Goal: Task Accomplishment & Management: Use online tool/utility

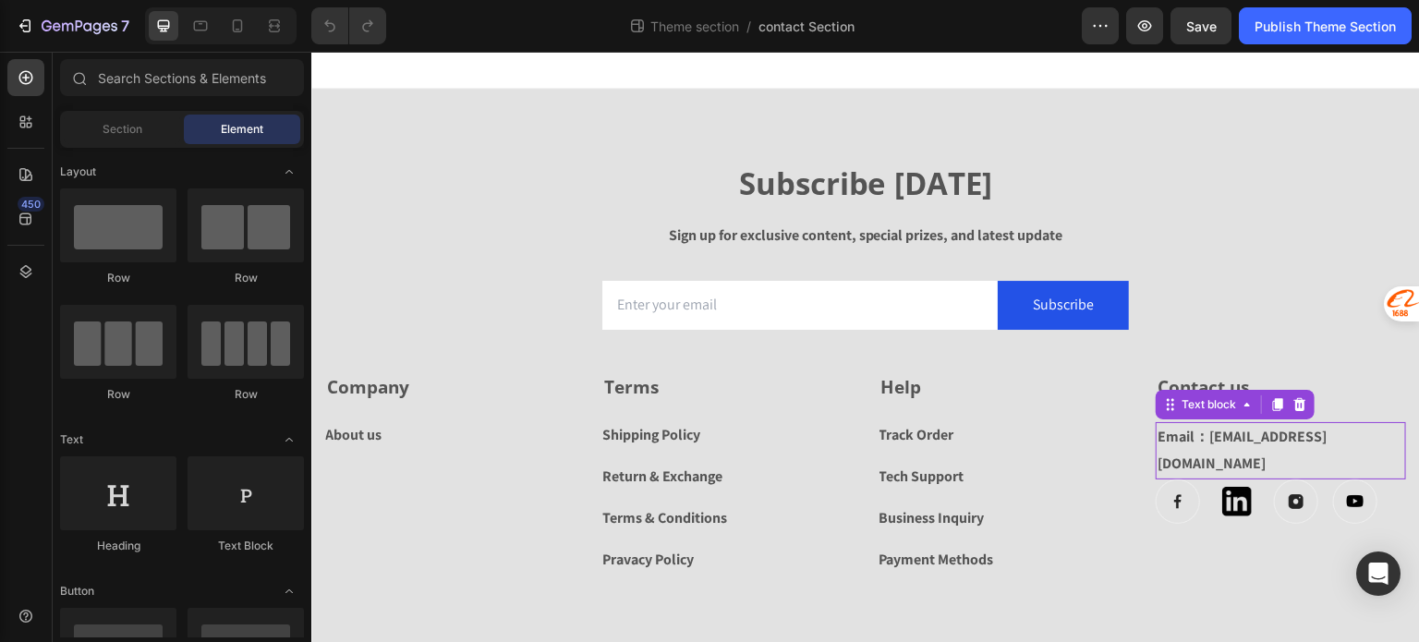
click at [1219, 437] on p "Email：[EMAIL_ADDRESS][DOMAIN_NAME]" at bounding box center [1281, 451] width 247 height 54
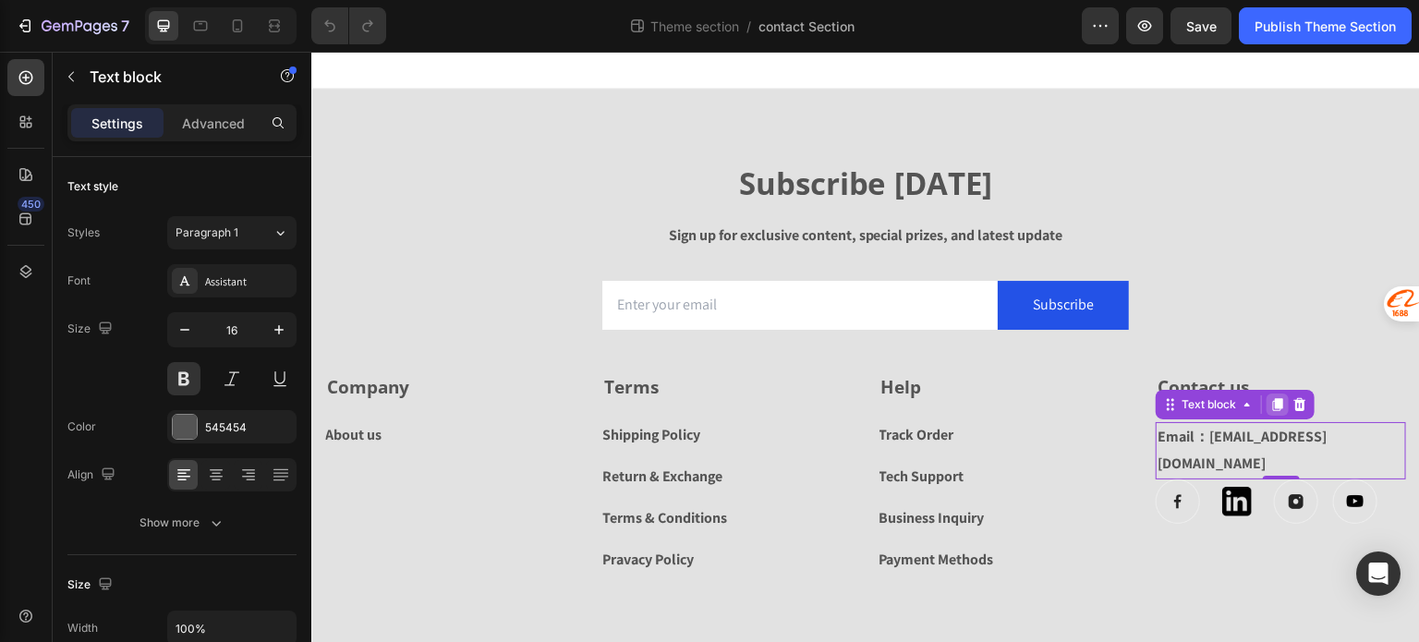
click at [1273, 406] on icon at bounding box center [1278, 404] width 10 height 13
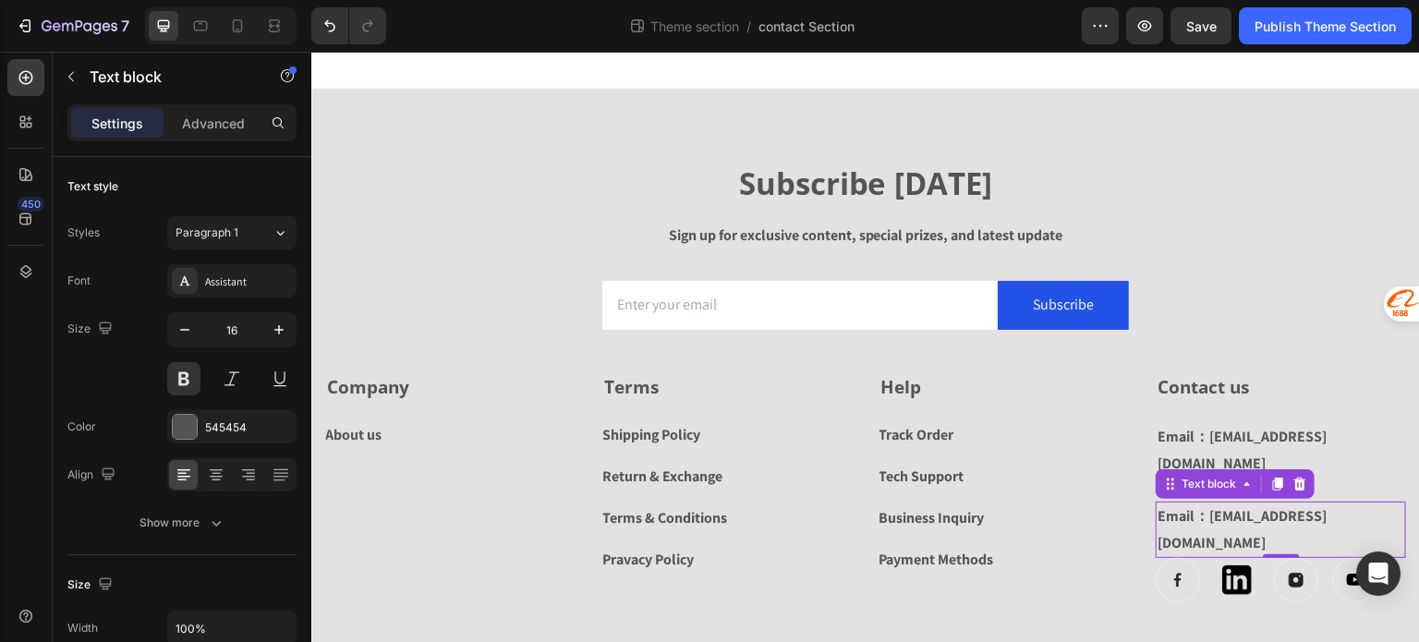
click at [1332, 503] on p "Email：[EMAIL_ADDRESS][DOMAIN_NAME]" at bounding box center [1281, 530] width 247 height 54
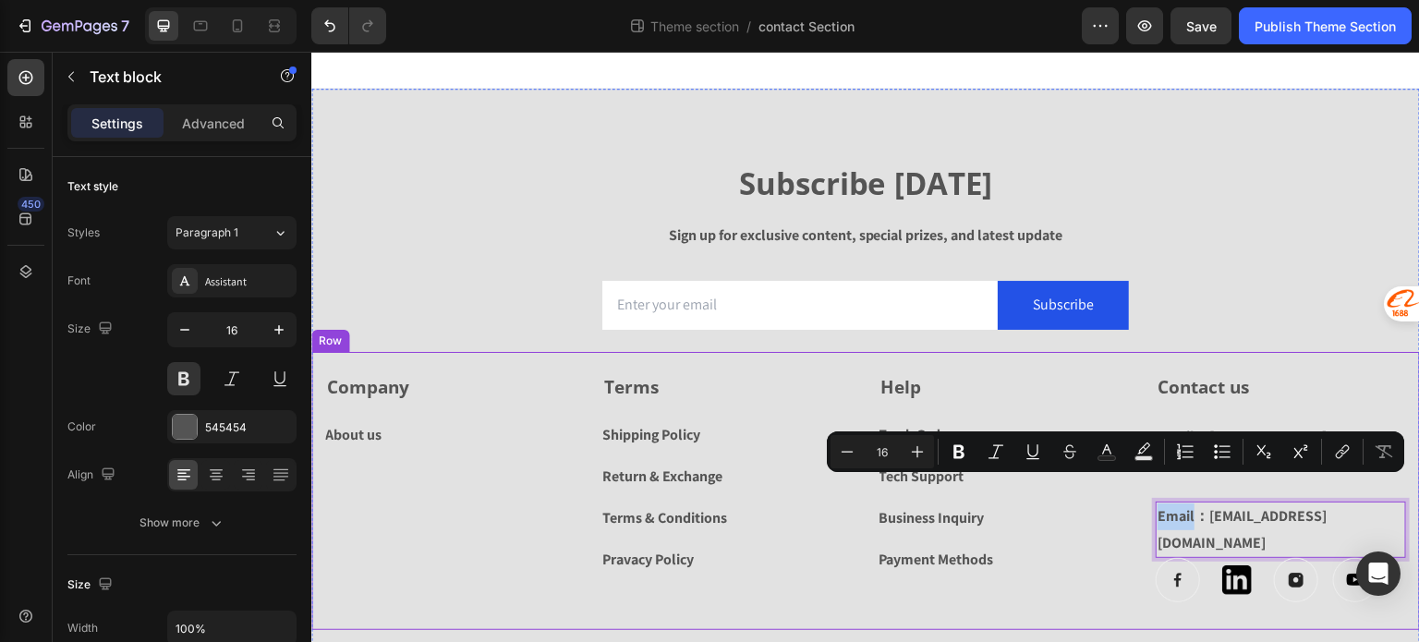
drag, startPoint x: 1183, startPoint y: 485, endPoint x: 1144, endPoint y: 485, distance: 39.7
click at [1144, 485] on div "Company Text block About us Button Terms Text block Shipping Policy Button Retu…" at bounding box center [865, 491] width 1109 height 279
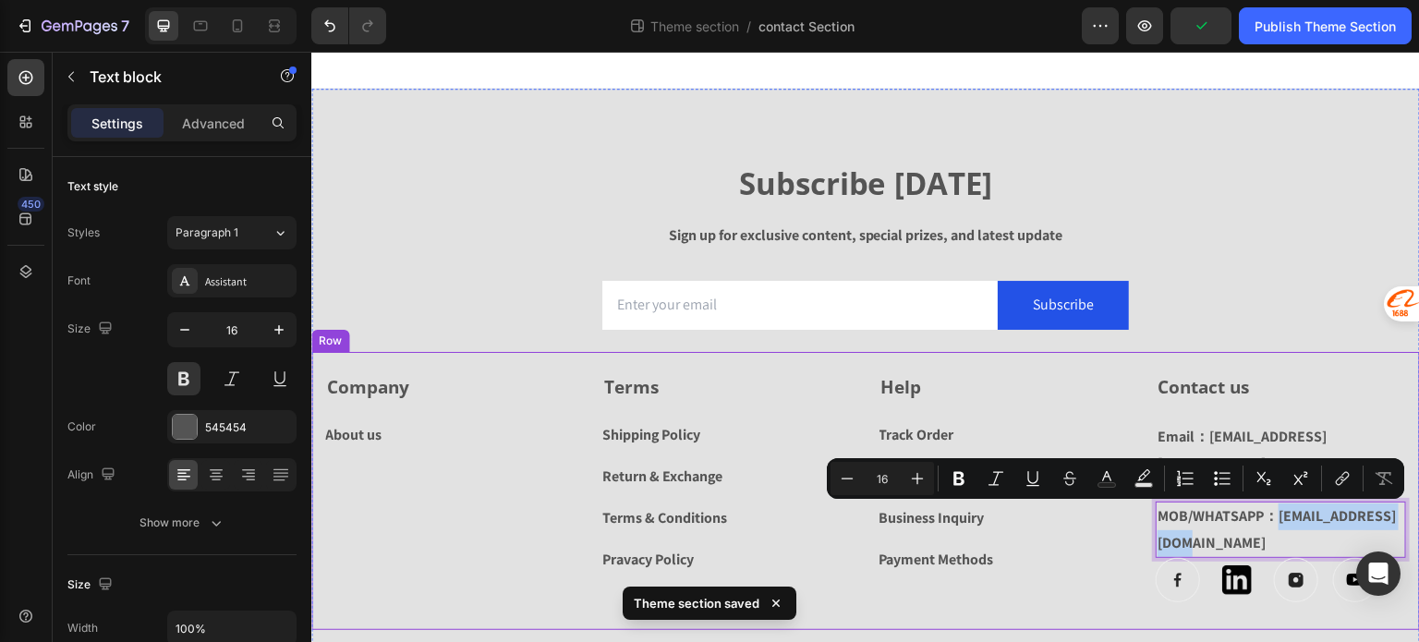
drag, startPoint x: 1309, startPoint y: 513, endPoint x: 1144, endPoint y: 514, distance: 165.4
click at [1144, 514] on div "Company Text block About us Button Terms Text block Shipping Policy Button Retu…" at bounding box center [865, 491] width 1109 height 279
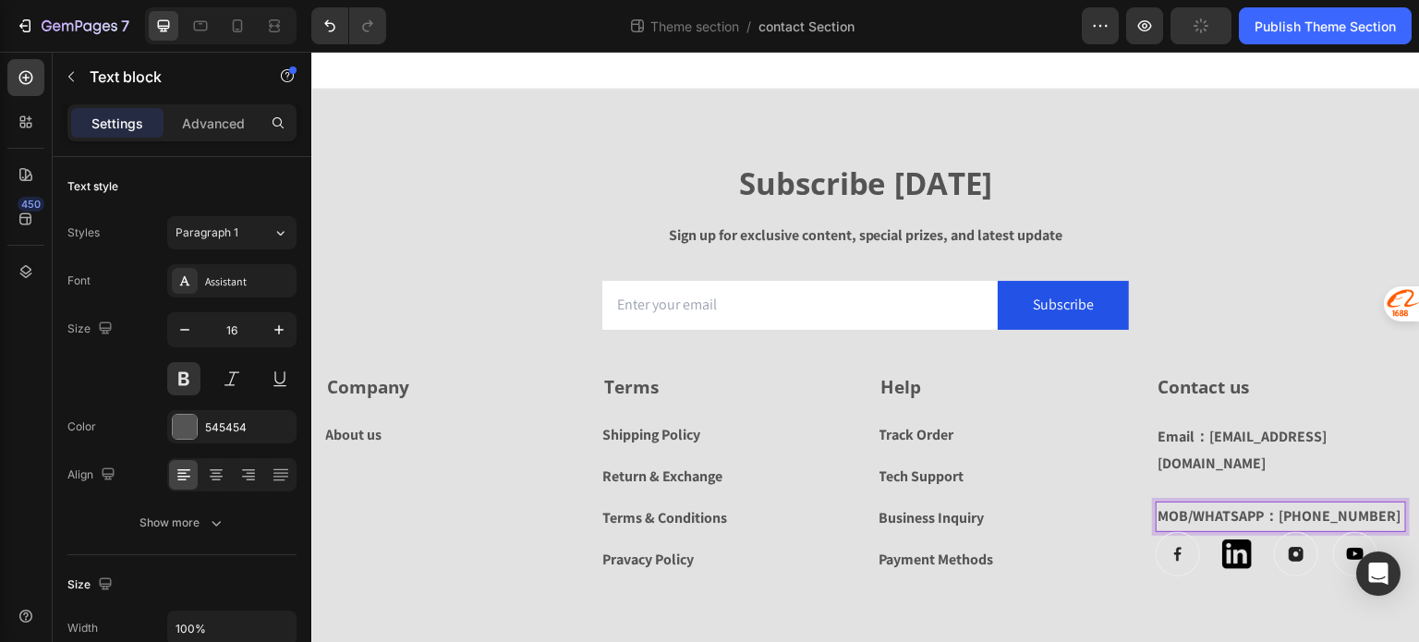
click at [1270, 503] on p "MOB/WHATSAPP：[PHONE_NUMBER]" at bounding box center [1281, 516] width 247 height 27
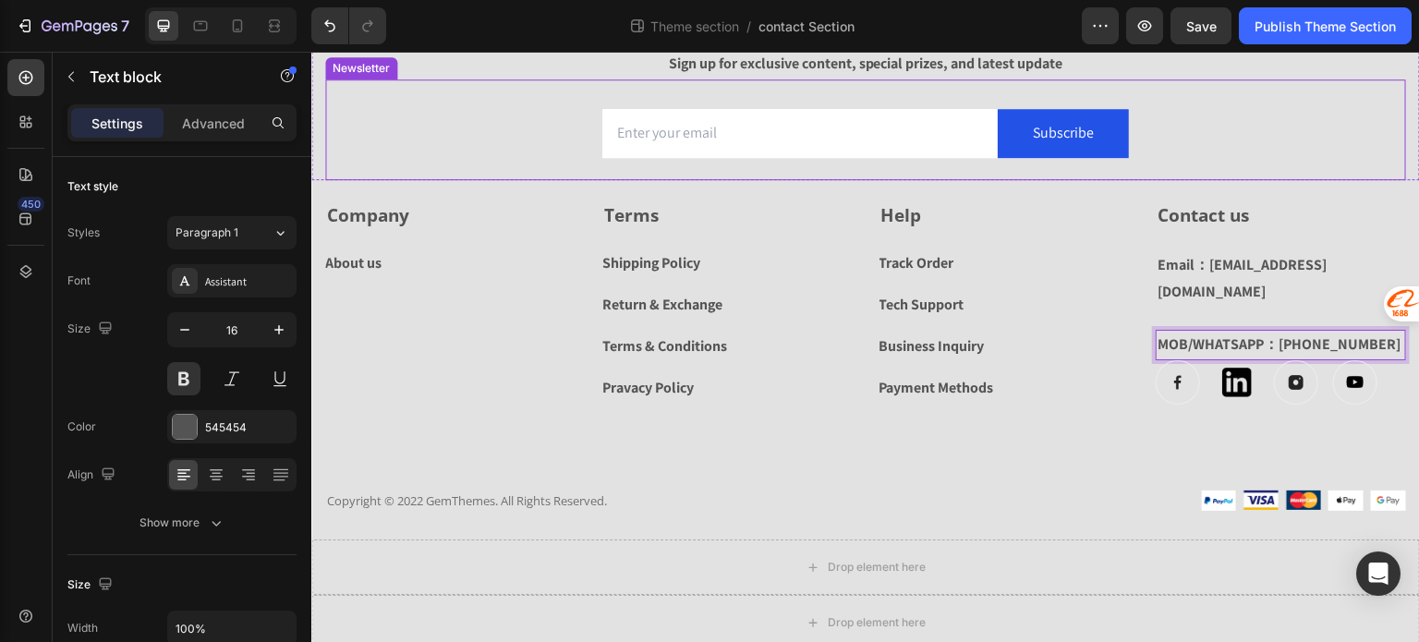
scroll to position [176, 0]
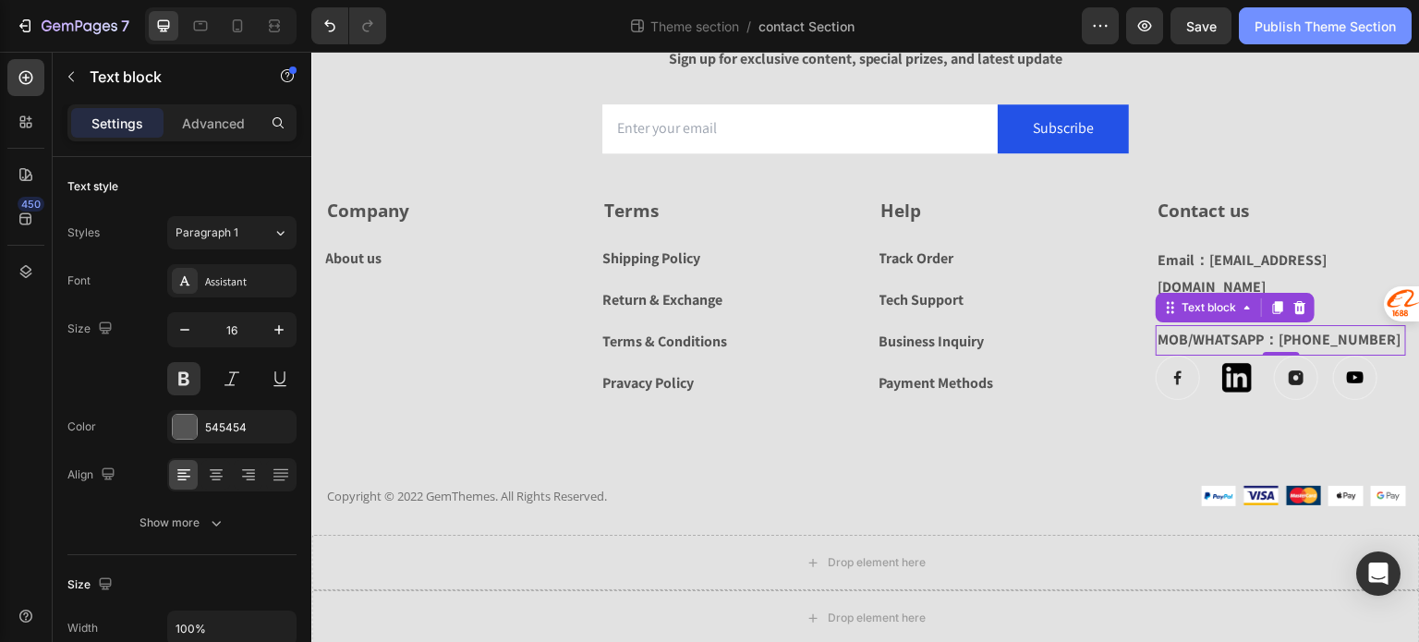
click at [1294, 25] on div "Publish Theme Section" at bounding box center [1325, 26] width 141 height 19
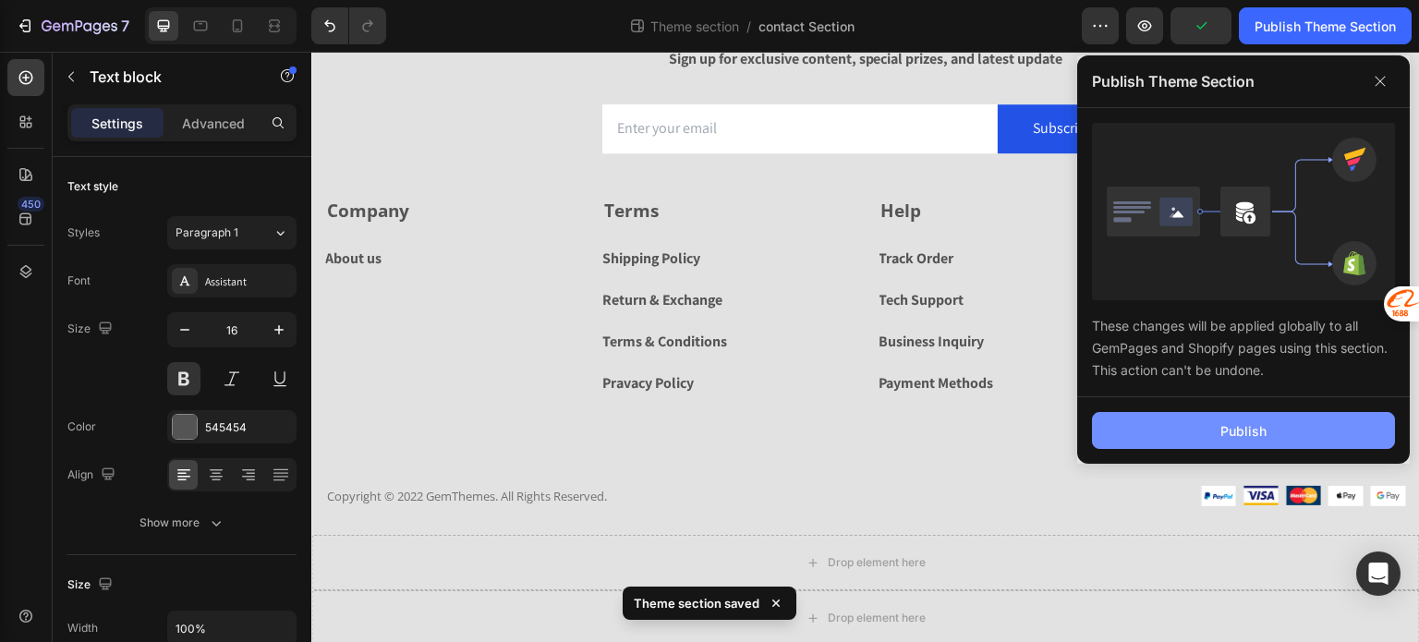
click at [1255, 431] on div "Publish" at bounding box center [1243, 430] width 46 height 19
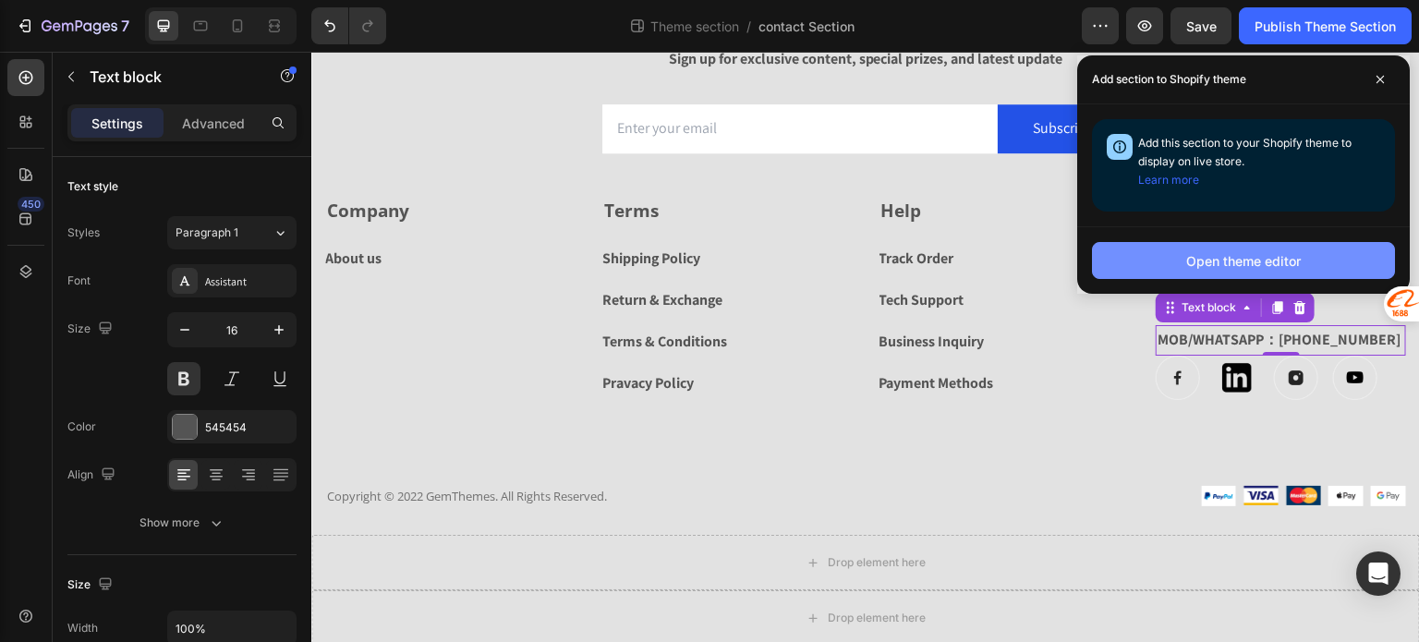
click at [1225, 265] on div "Open theme editor" at bounding box center [1243, 260] width 115 height 19
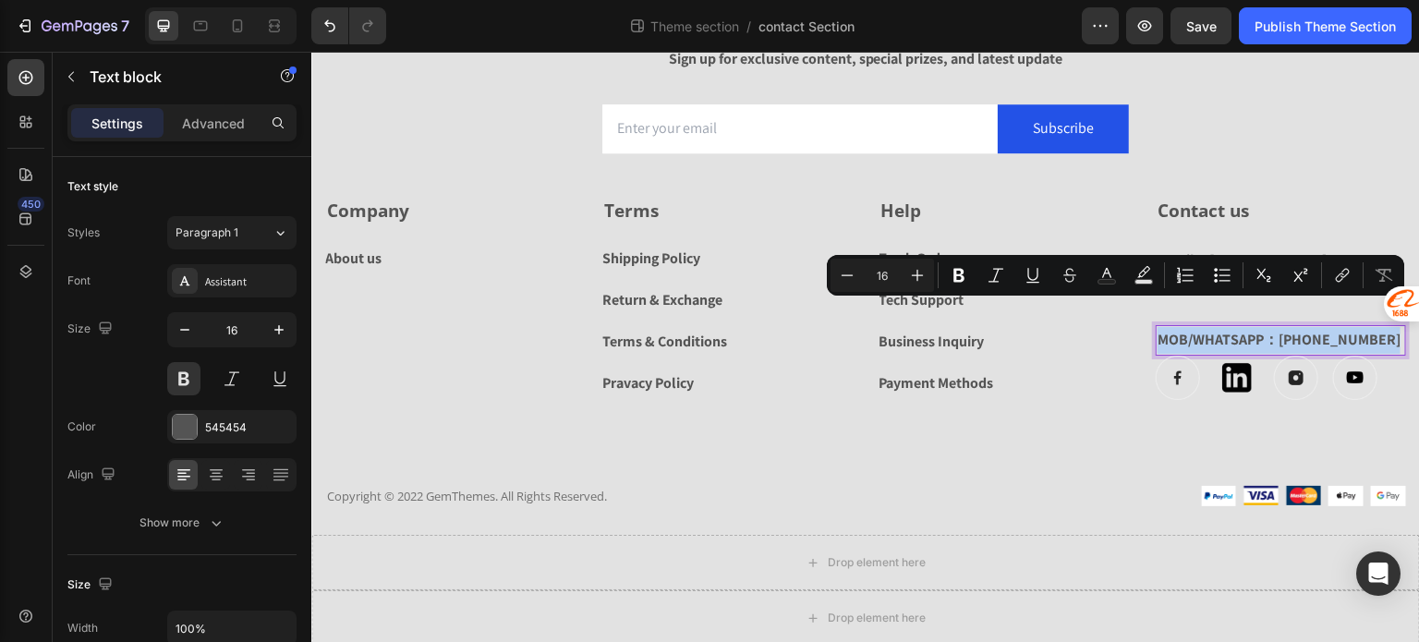
drag, startPoint x: 1152, startPoint y: 310, endPoint x: 1374, endPoint y: 317, distance: 221.8
click at [1374, 327] on p "MOB/WHATSAPP：[PHONE_NUMBER]" at bounding box center [1281, 340] width 247 height 27
copy p "MOB/WHATSAPP：[PHONE_NUMBER]"
click at [55, 21] on icon "button" at bounding box center [80, 27] width 76 height 16
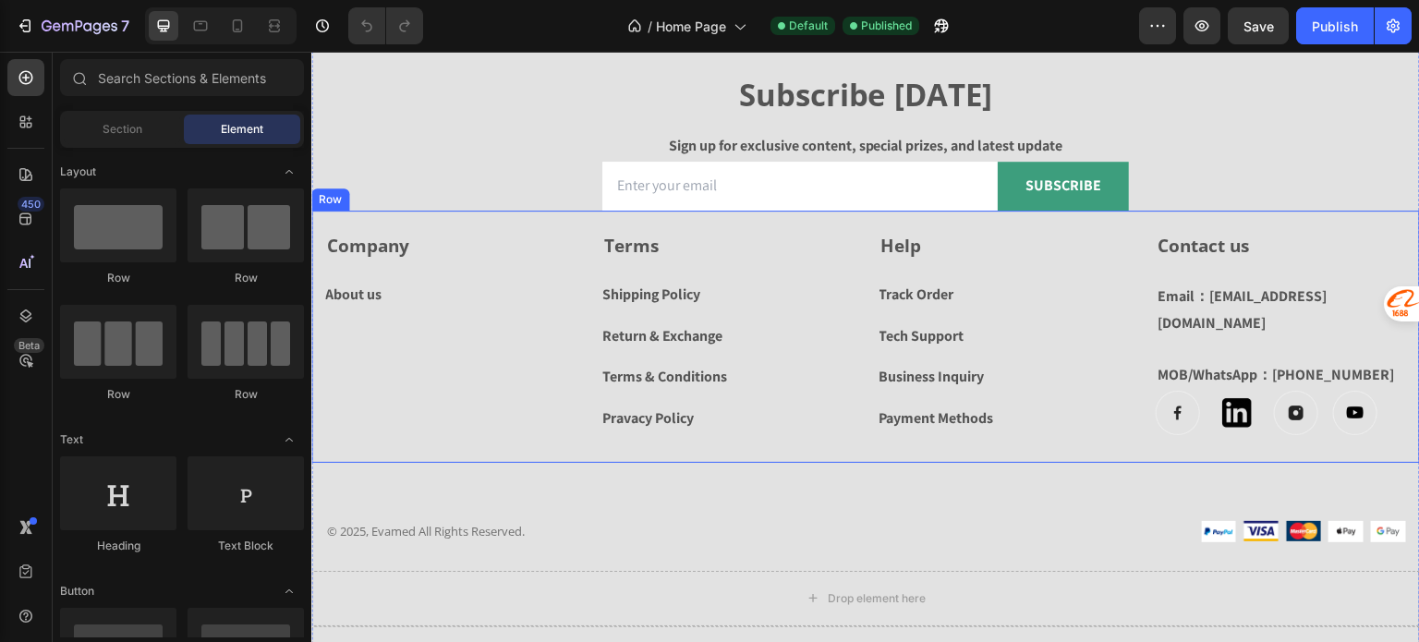
scroll to position [2402, 0]
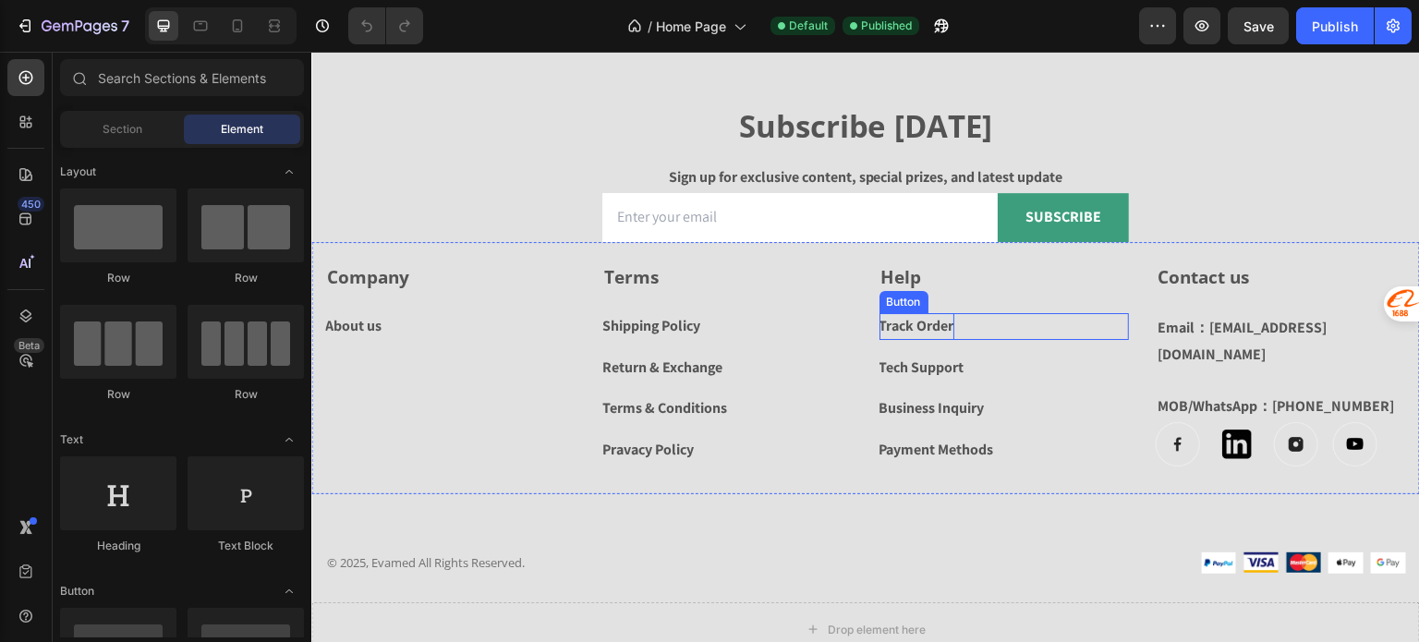
click at [913, 325] on div "Track Order" at bounding box center [916, 326] width 75 height 27
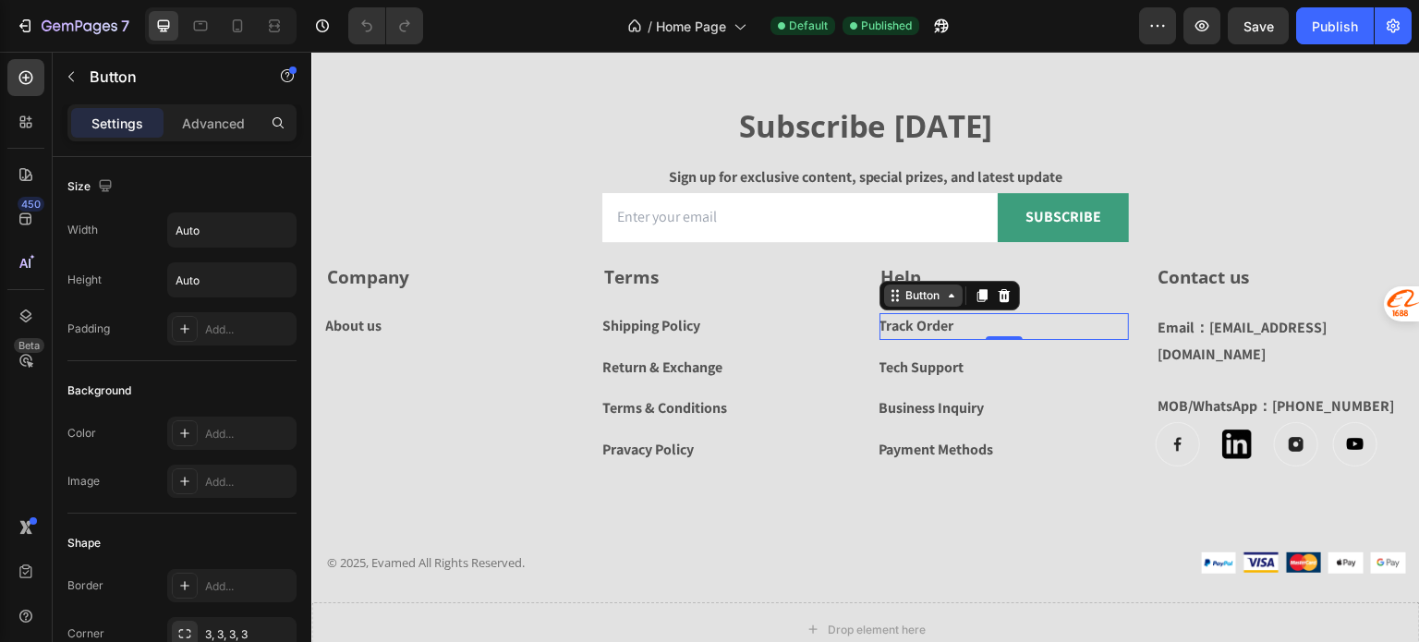
click at [908, 298] on div "Button" at bounding box center [924, 295] width 42 height 17
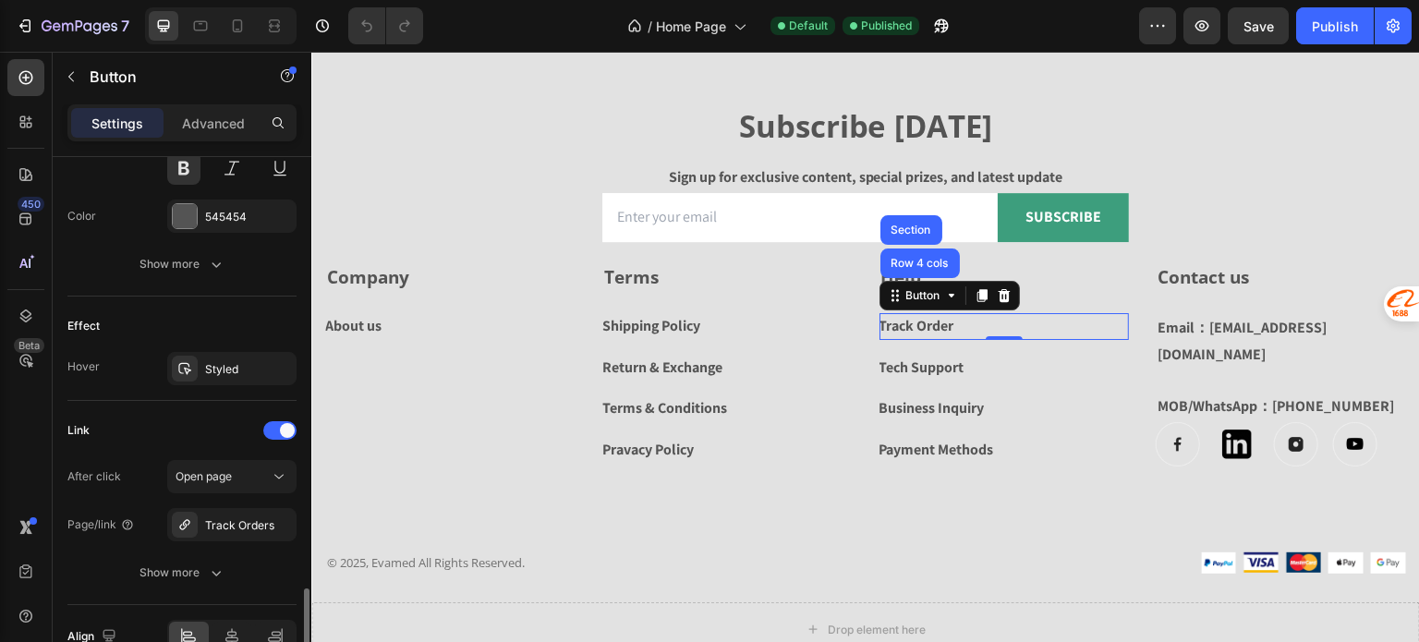
scroll to position [924, 0]
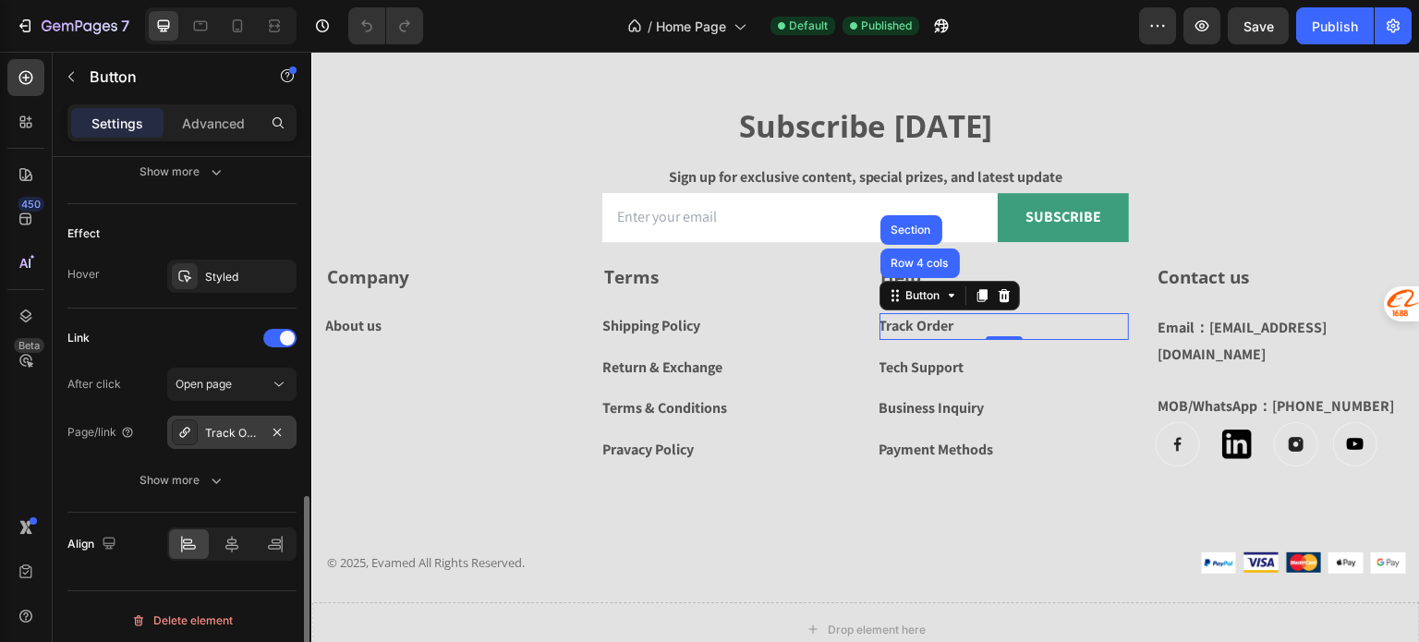
click at [230, 430] on div "Track Orders" at bounding box center [232, 433] width 54 height 17
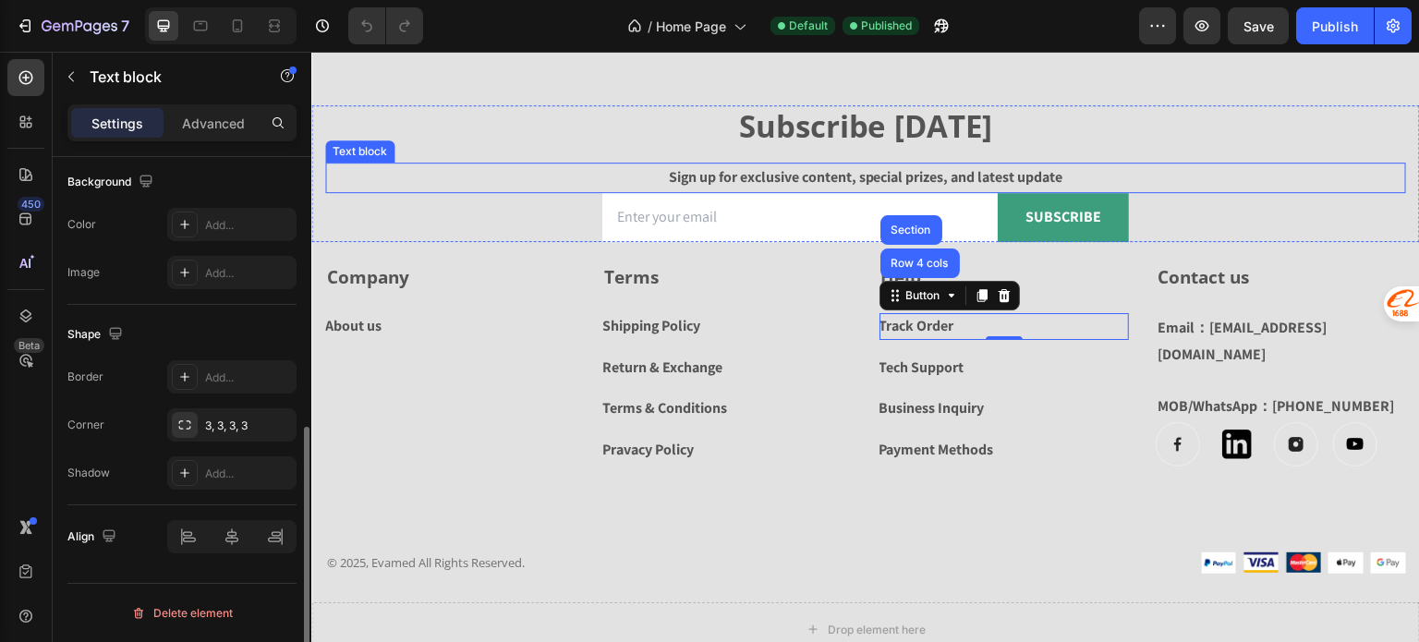
scroll to position [0, 0]
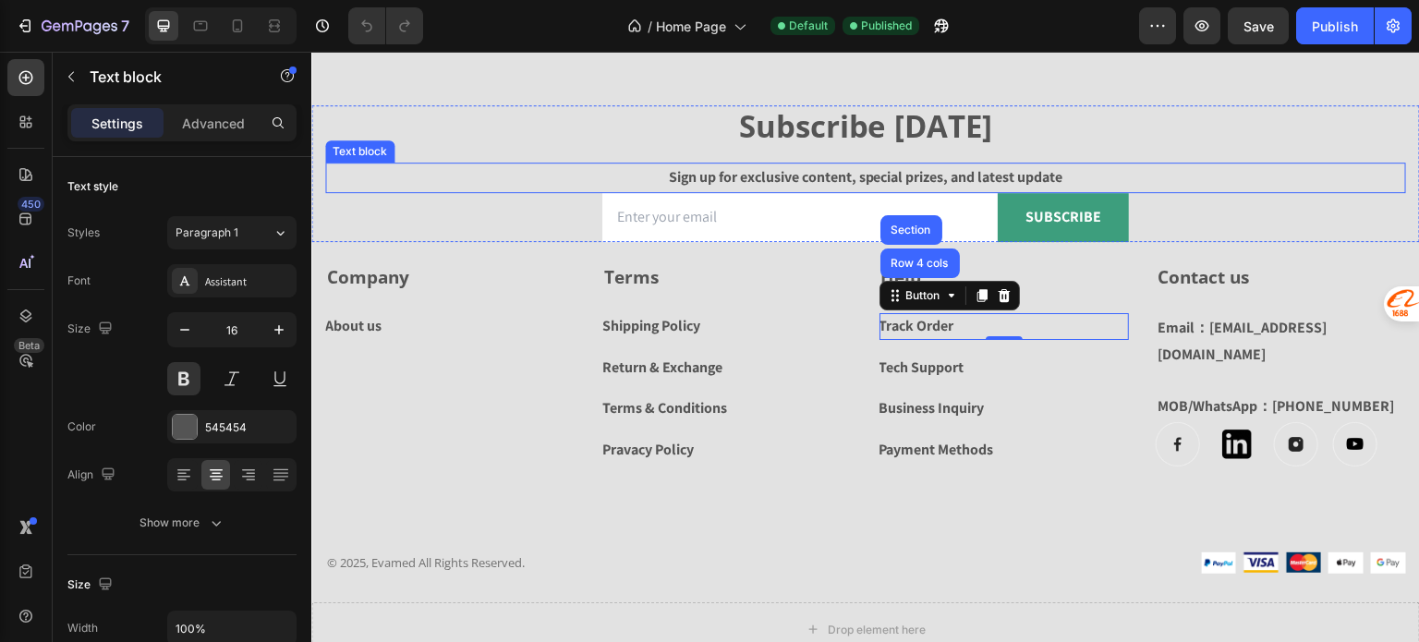
click at [1286, 164] on p "Sign up for exclusive content, special prizes, and latest update" at bounding box center [865, 177] width 1077 height 27
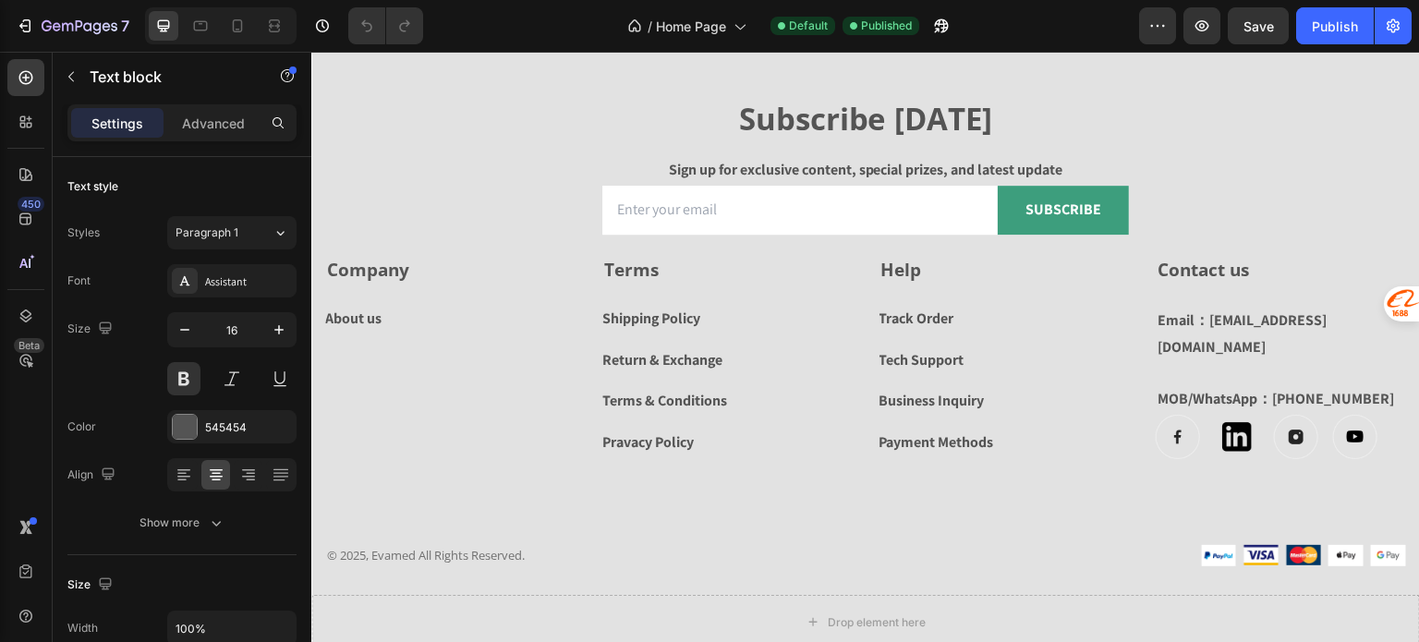
scroll to position [2690, 0]
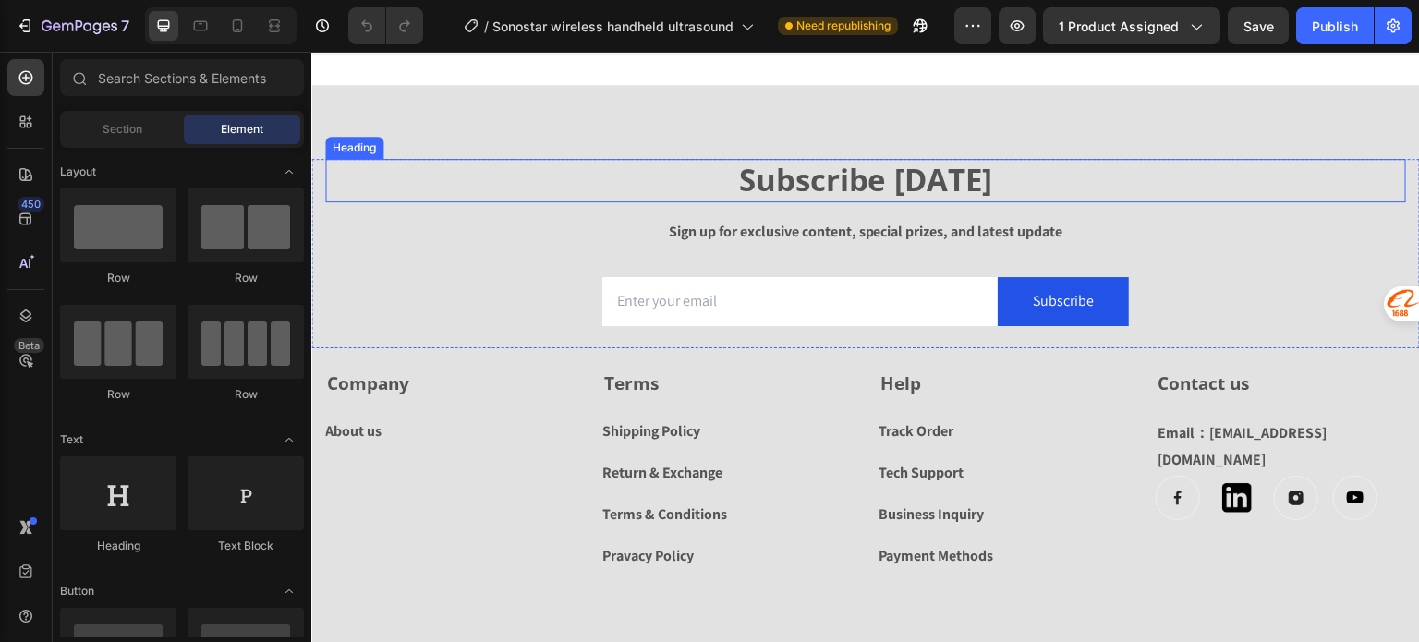
scroll to position [7084, 0]
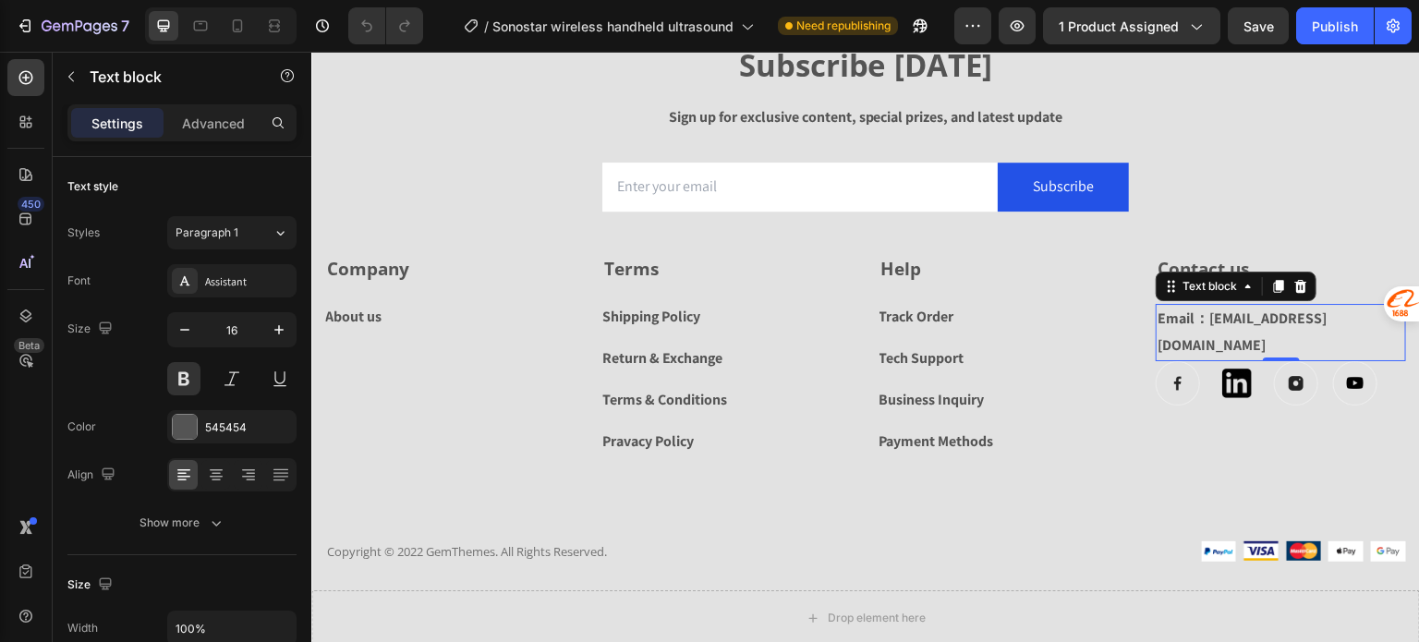
click at [1308, 321] on p "Email：[EMAIL_ADDRESS][DOMAIN_NAME]" at bounding box center [1281, 333] width 247 height 54
click at [1274, 285] on icon at bounding box center [1279, 287] width 10 height 13
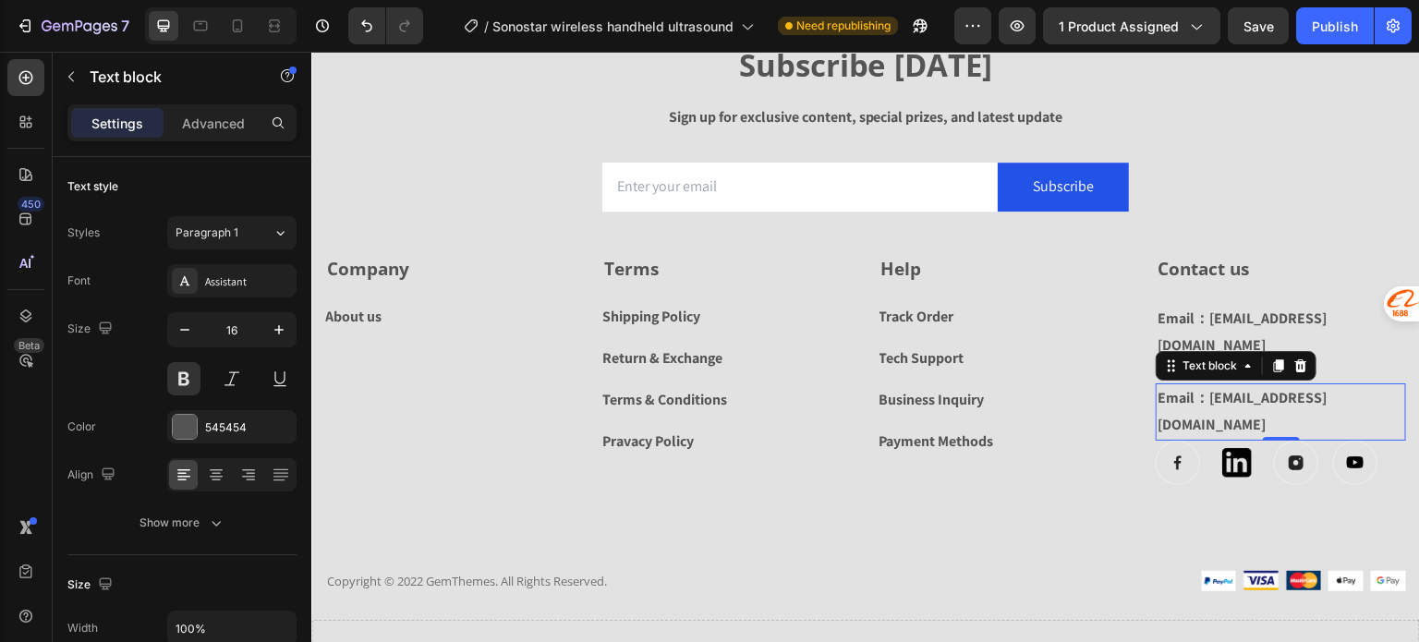
click at [1298, 385] on p "Email：[EMAIL_ADDRESS][DOMAIN_NAME]" at bounding box center [1281, 412] width 247 height 54
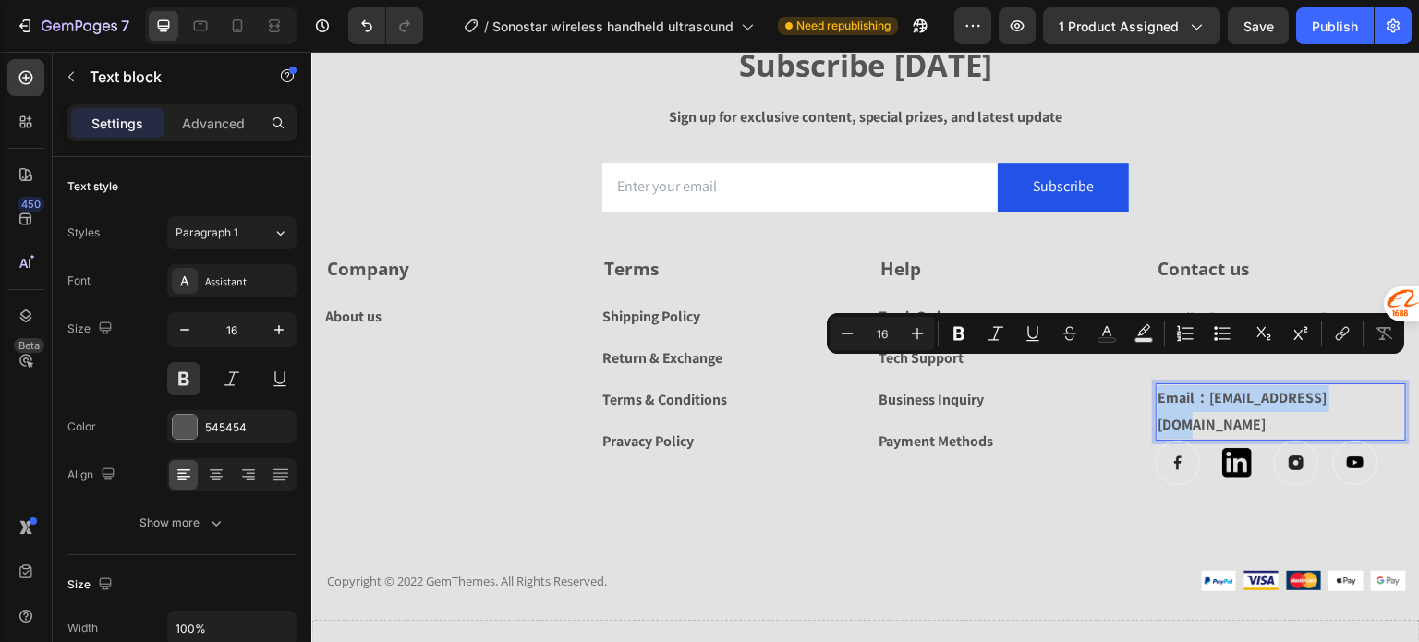
drag, startPoint x: 1355, startPoint y: 372, endPoint x: 1148, endPoint y: 373, distance: 206.9
click at [1158, 385] on p "Email：[EMAIL_ADDRESS][DOMAIN_NAME]" at bounding box center [1281, 412] width 247 height 54
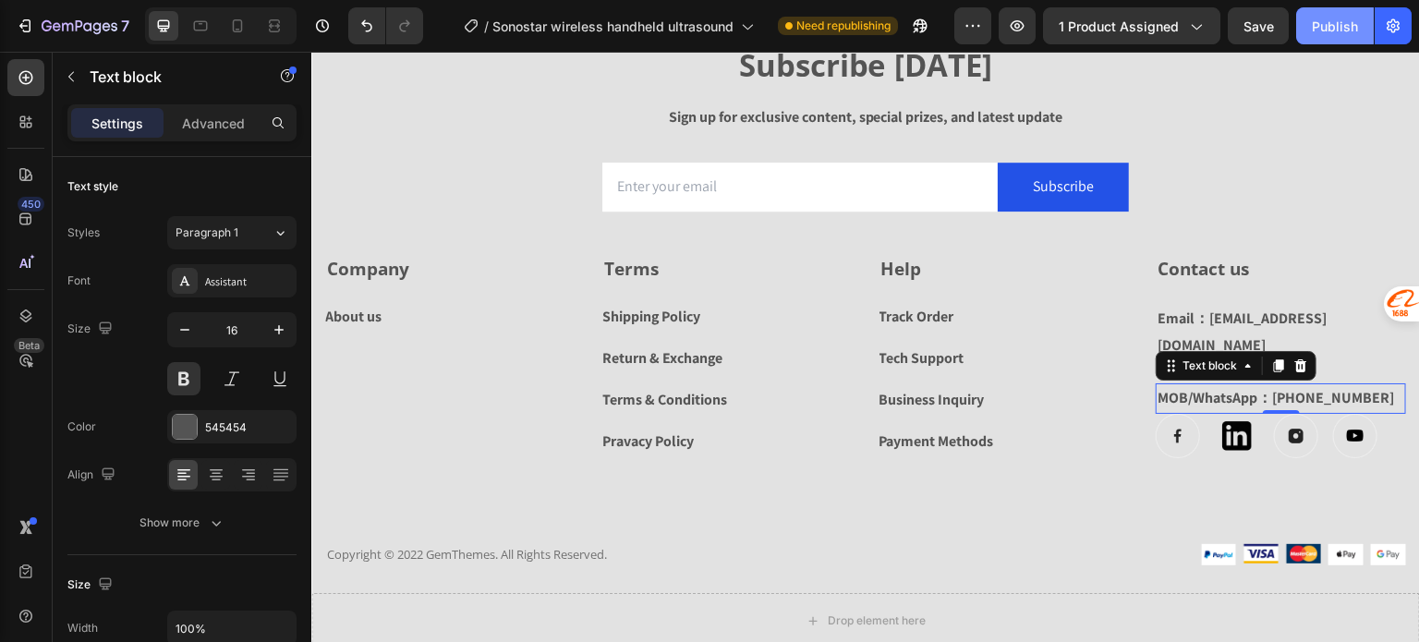
click at [1338, 20] on div "Publish" at bounding box center [1335, 26] width 46 height 19
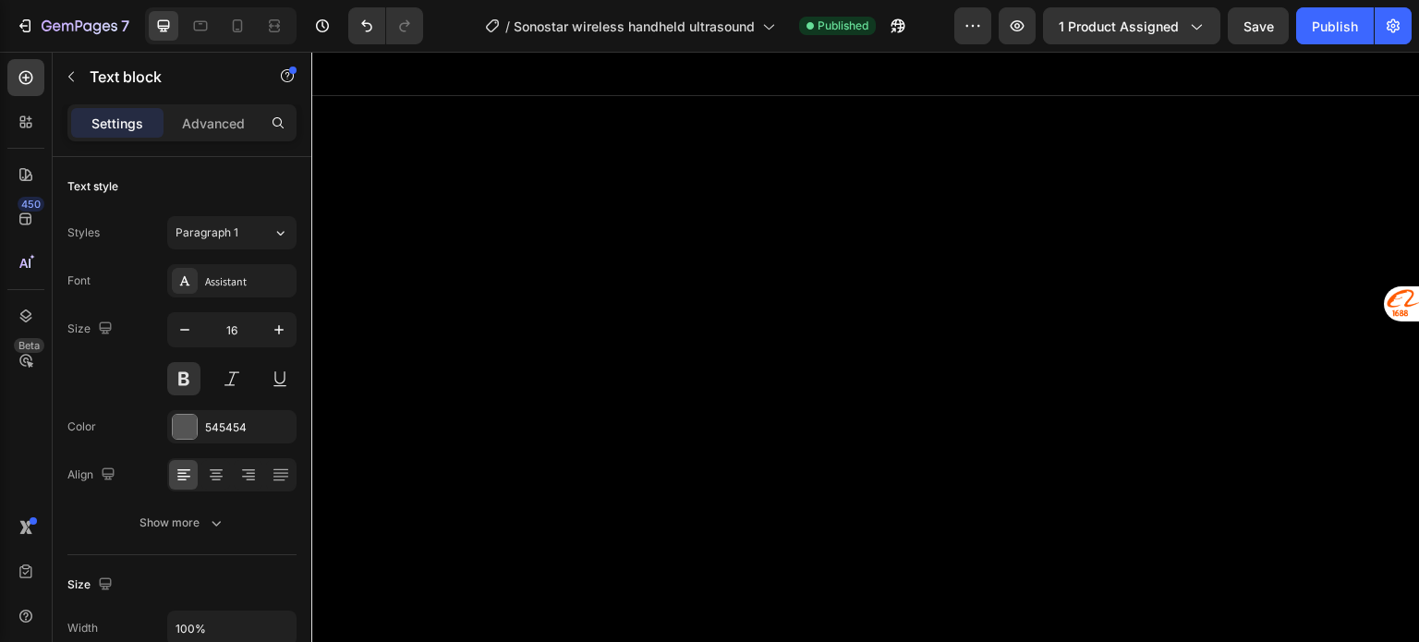
scroll to position [2864, 0]
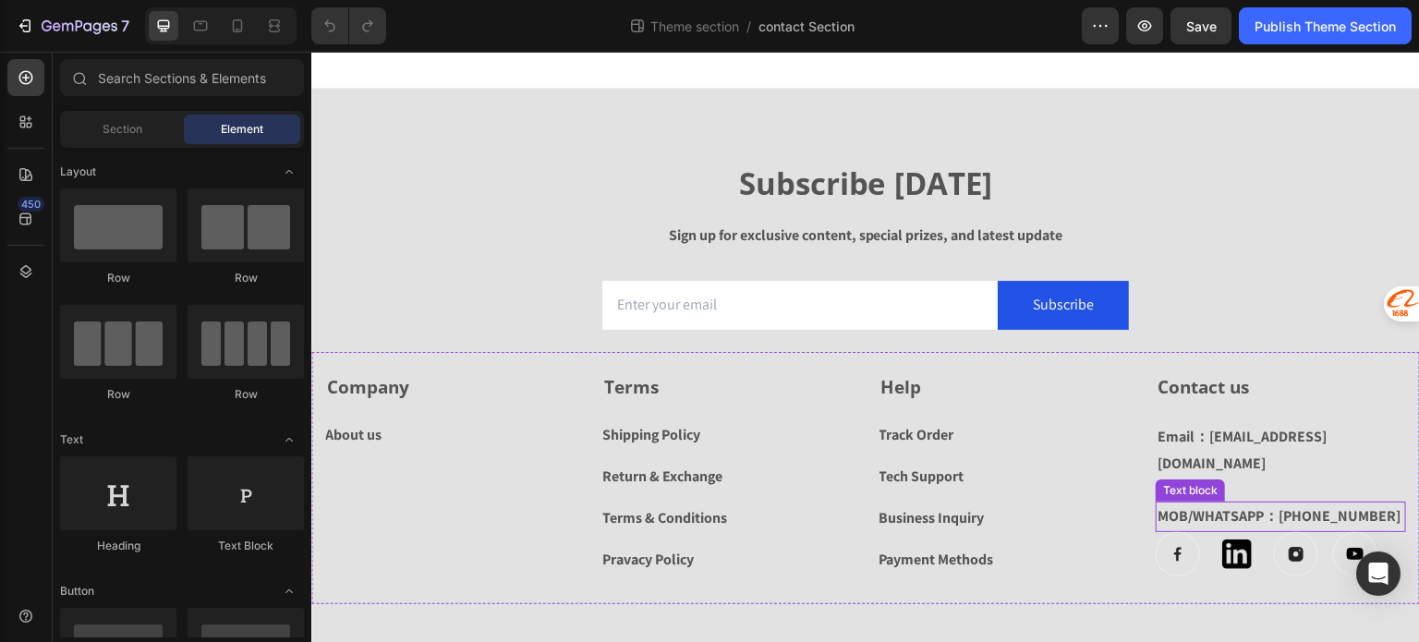
click at [1240, 503] on p "MOB/WHATSAPP：[PHONE_NUMBER]" at bounding box center [1281, 516] width 247 height 27
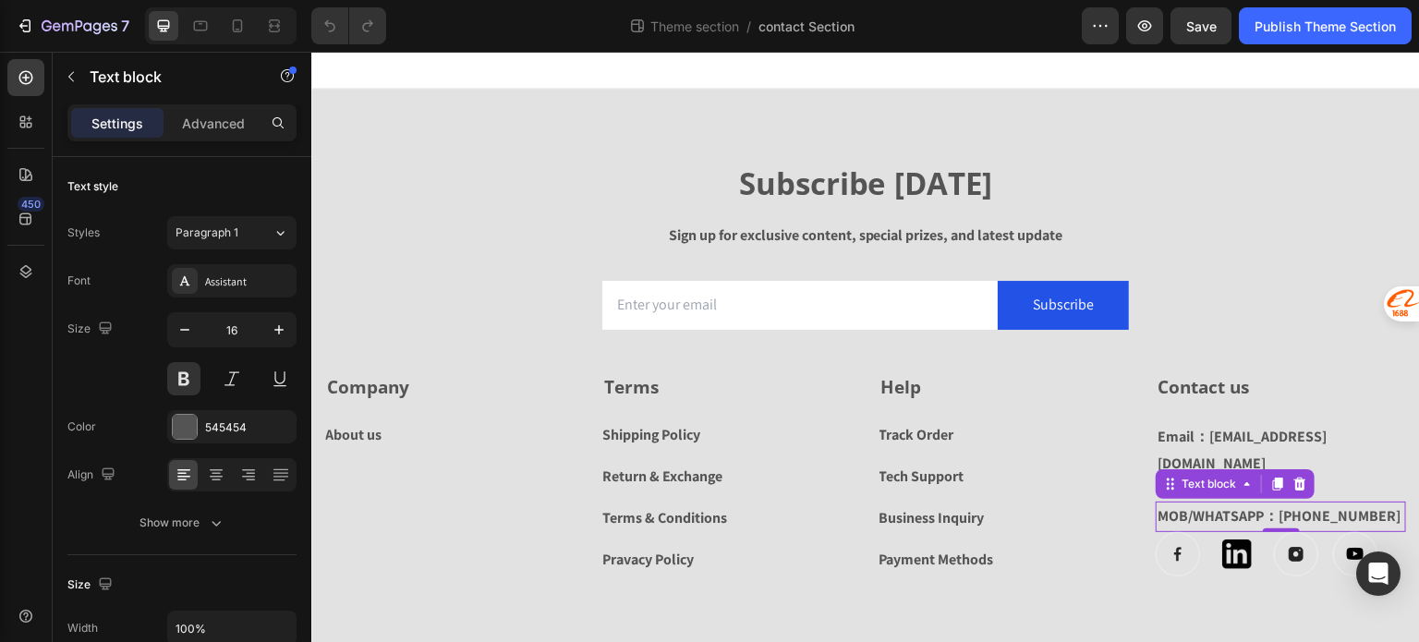
click at [1205, 503] on p "MOB/WHATSAPP：[PHONE_NUMBER]" at bounding box center [1281, 516] width 247 height 27
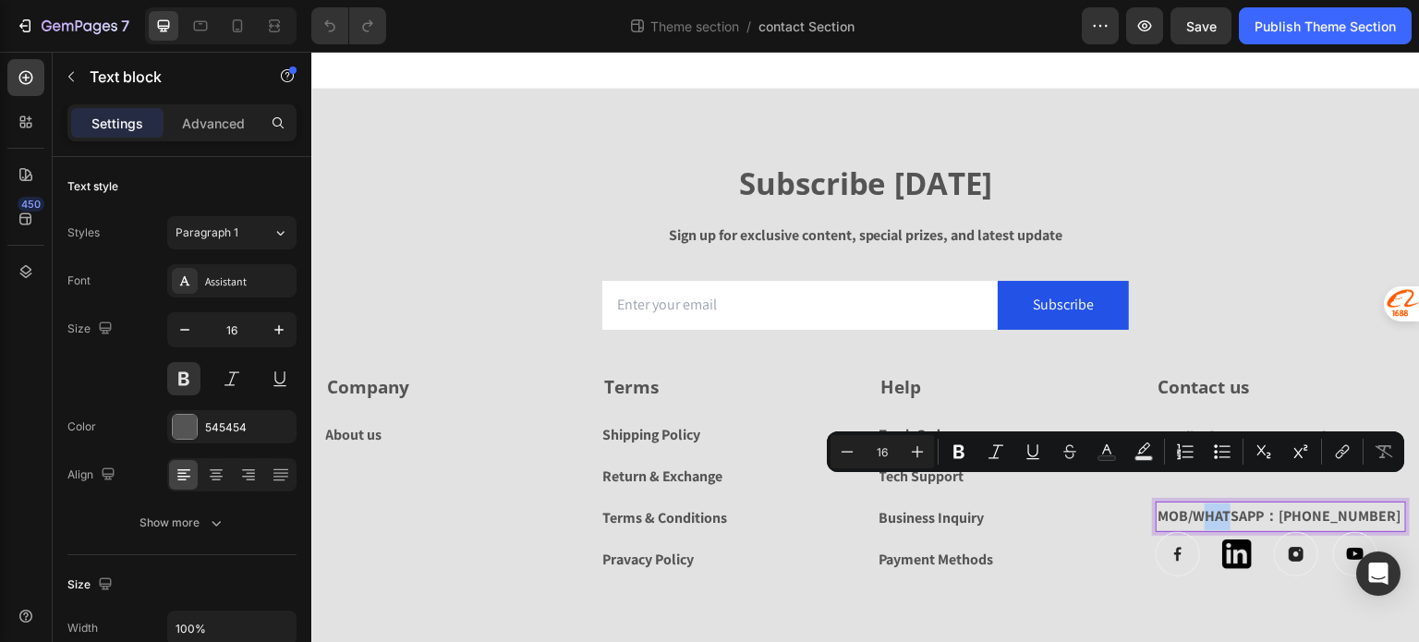
drag, startPoint x: 1198, startPoint y: 488, endPoint x: 1219, endPoint y: 489, distance: 20.3
click at [1219, 503] on p "MOB/WHATSAPP：[PHONE_NUMBER]" at bounding box center [1281, 516] width 247 height 27
drag, startPoint x: 1227, startPoint y: 488, endPoint x: 1195, endPoint y: 489, distance: 31.4
click at [1195, 503] on p "MOB/WHATSAPP：[PHONE_NUMBER]" at bounding box center [1281, 516] width 247 height 27
drag, startPoint x: 1232, startPoint y: 488, endPoint x: 1245, endPoint y: 489, distance: 13.0
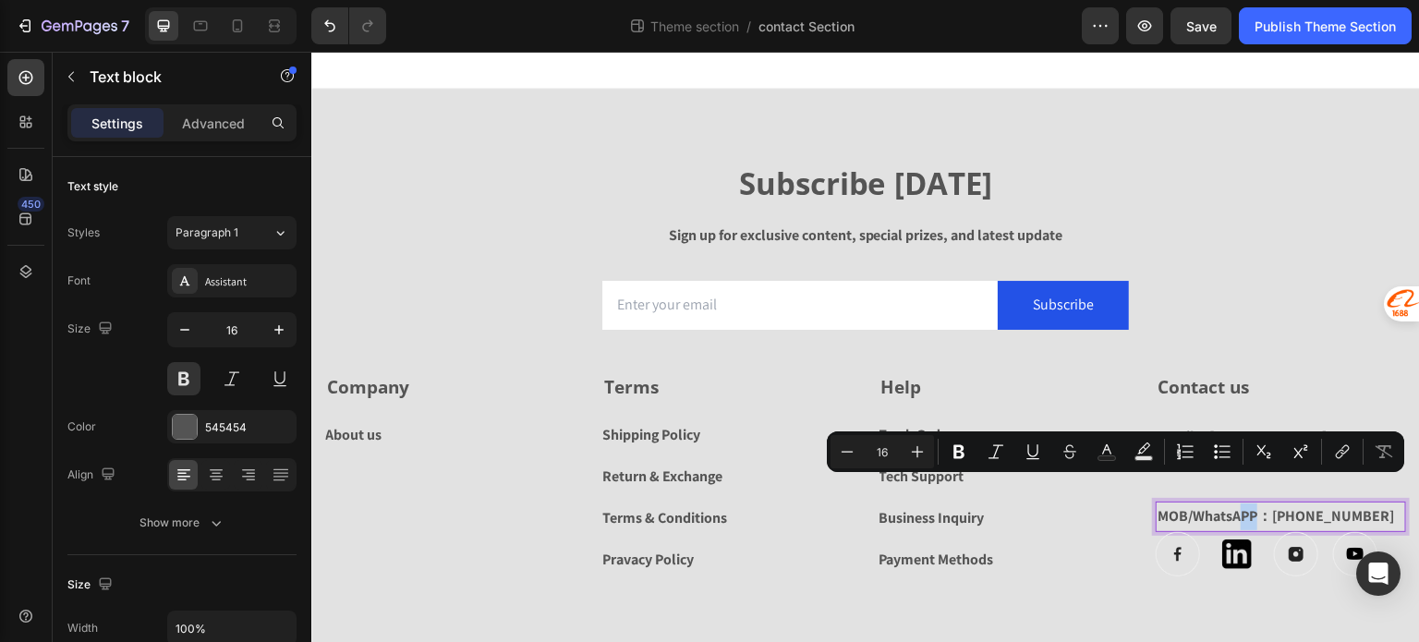
click at [1245, 503] on p "MOB/WhatsAPP：+8619574878959" at bounding box center [1281, 516] width 247 height 27
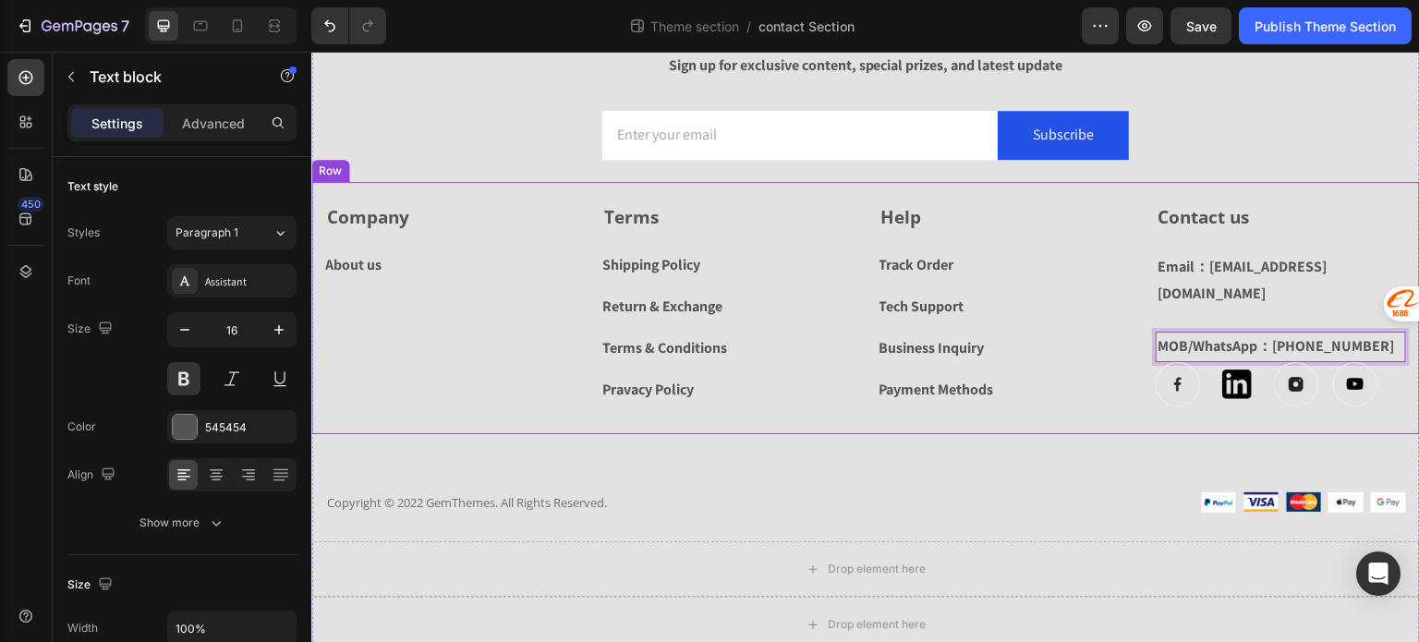
scroll to position [176, 0]
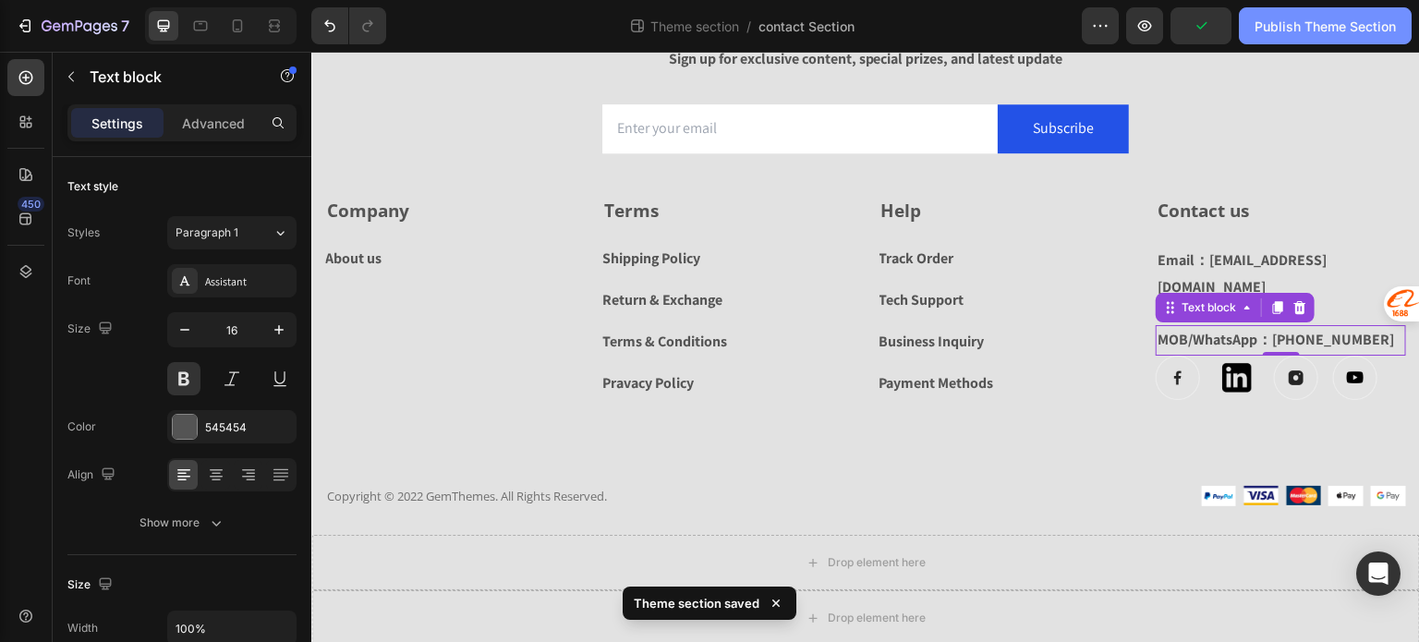
click at [1315, 21] on div "Publish Theme Section" at bounding box center [1325, 26] width 141 height 19
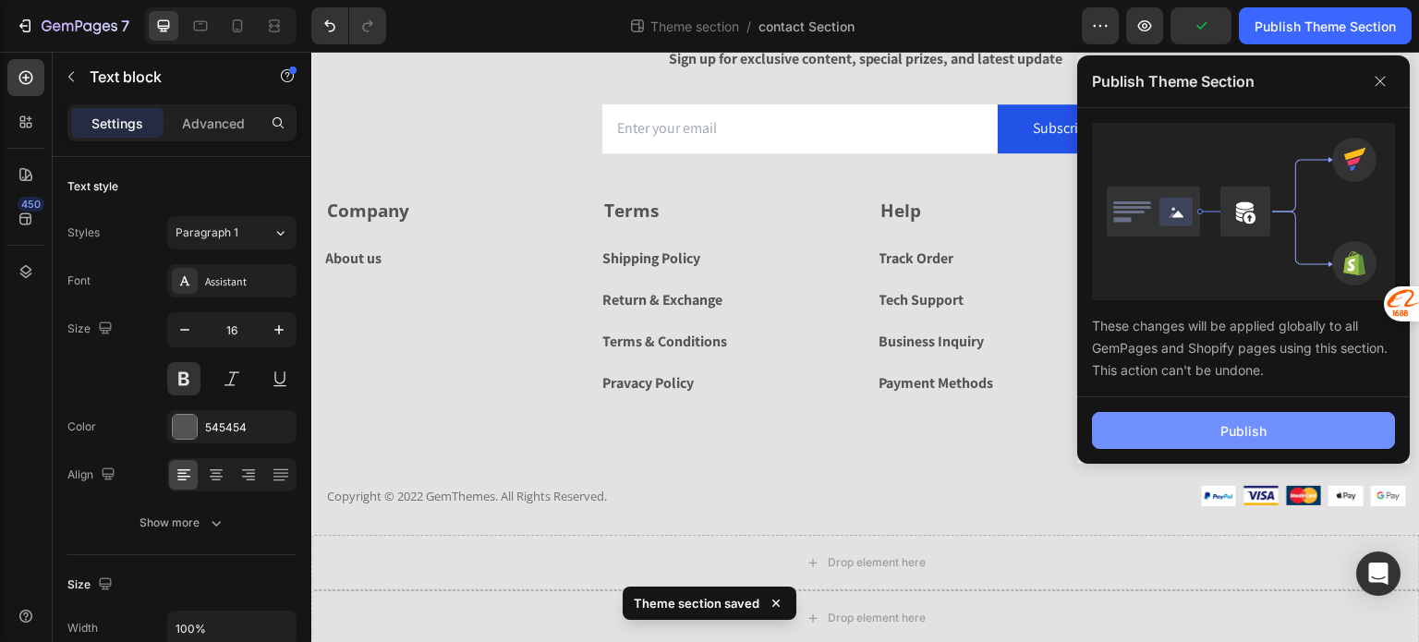
click at [1248, 434] on div "Publish" at bounding box center [1243, 430] width 46 height 19
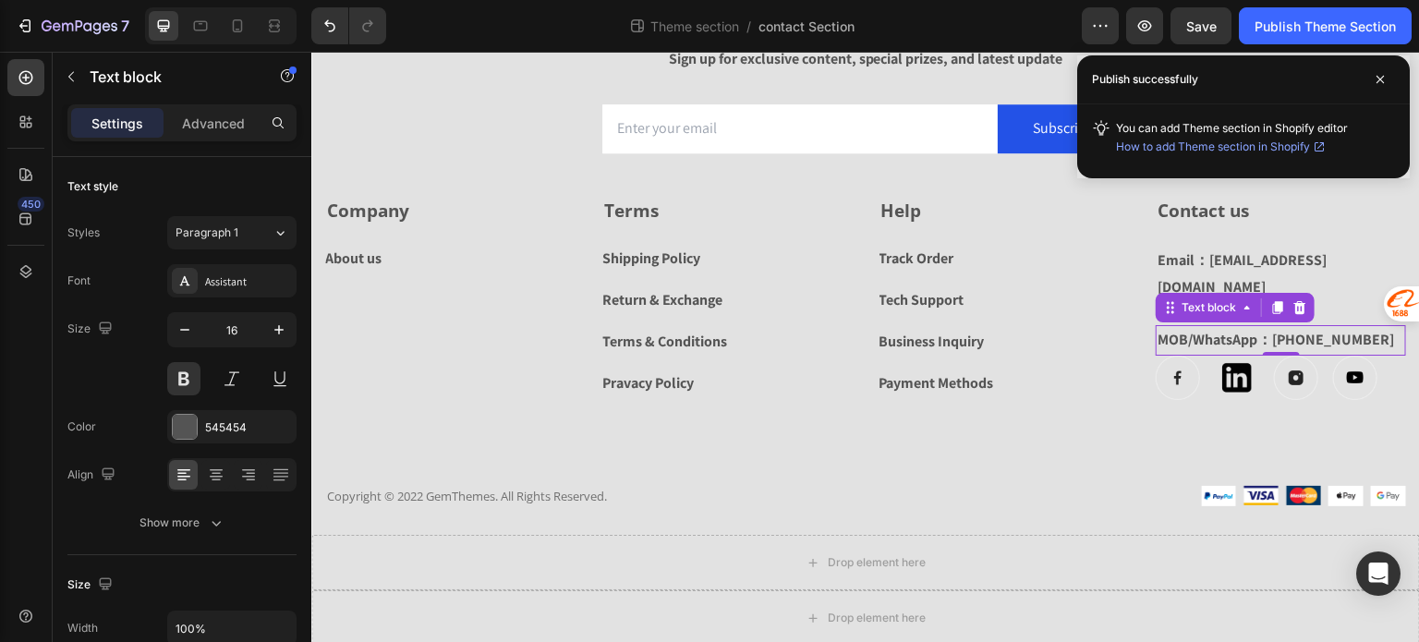
click at [1319, 145] on icon at bounding box center [1319, 146] width 15 height 15
